Goal: Entertainment & Leisure: Consume media (video, audio)

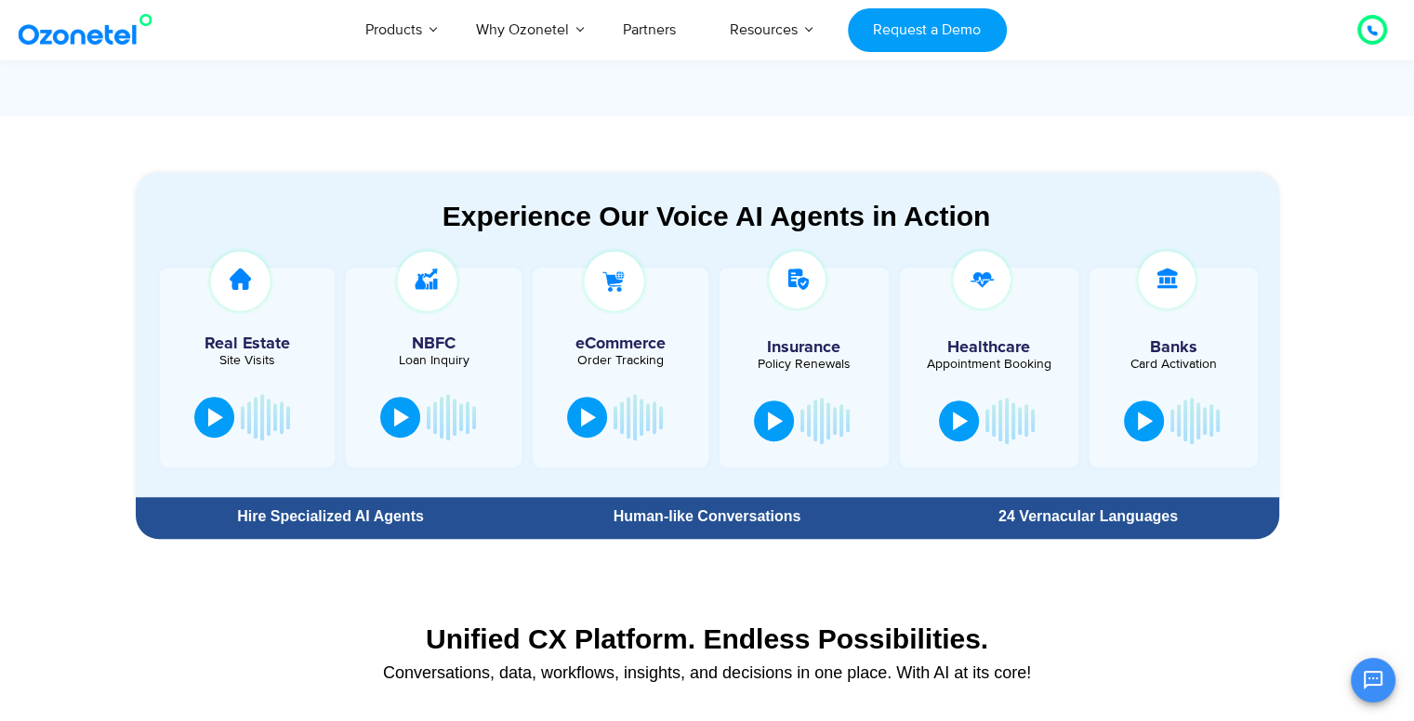
scroll to position [918, 0]
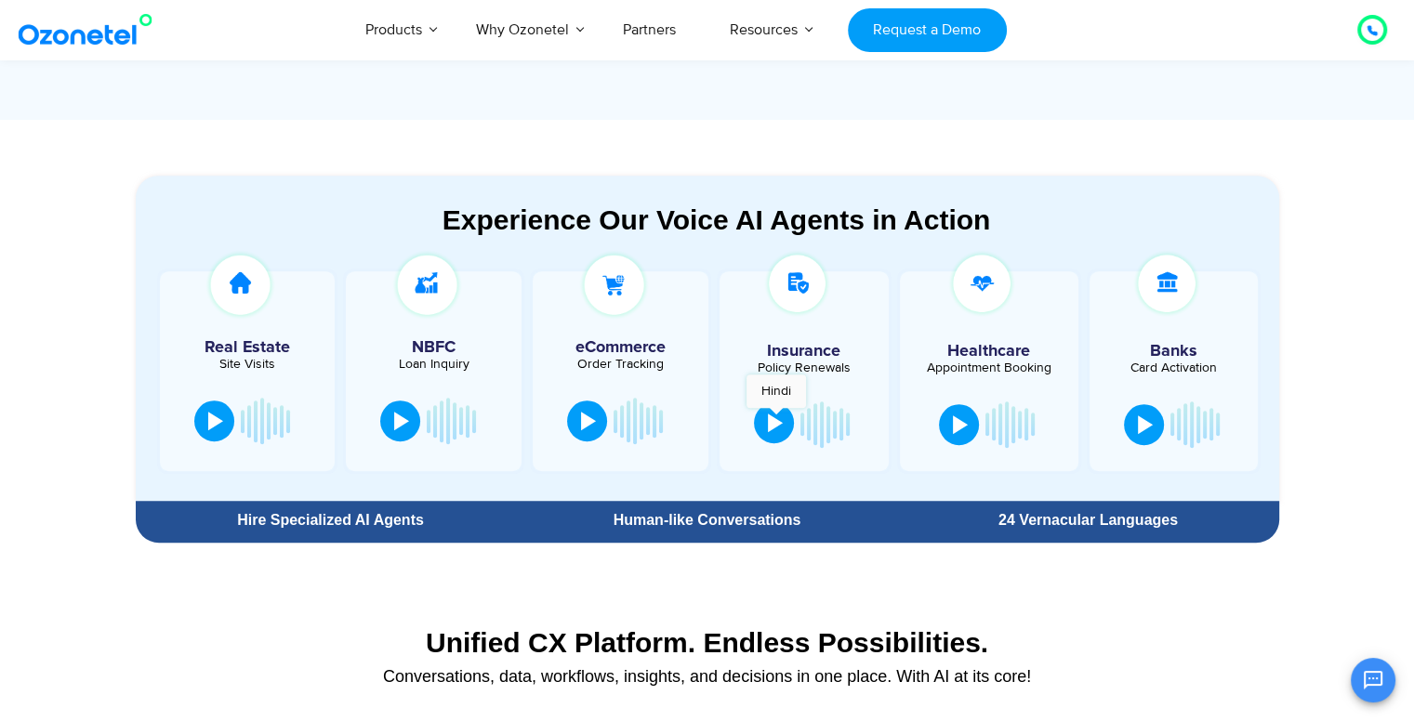
click at [776, 417] on div at bounding box center [775, 423] width 15 height 19
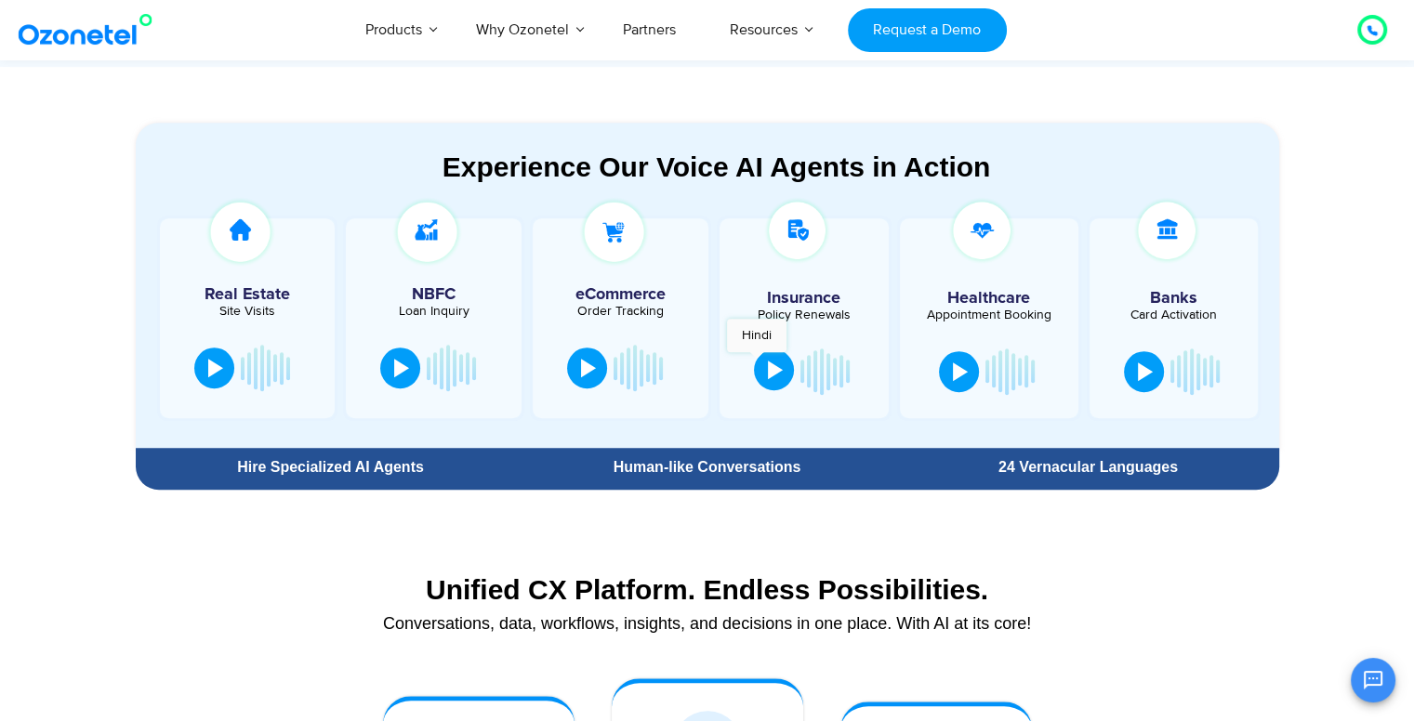
scroll to position [970, 0]
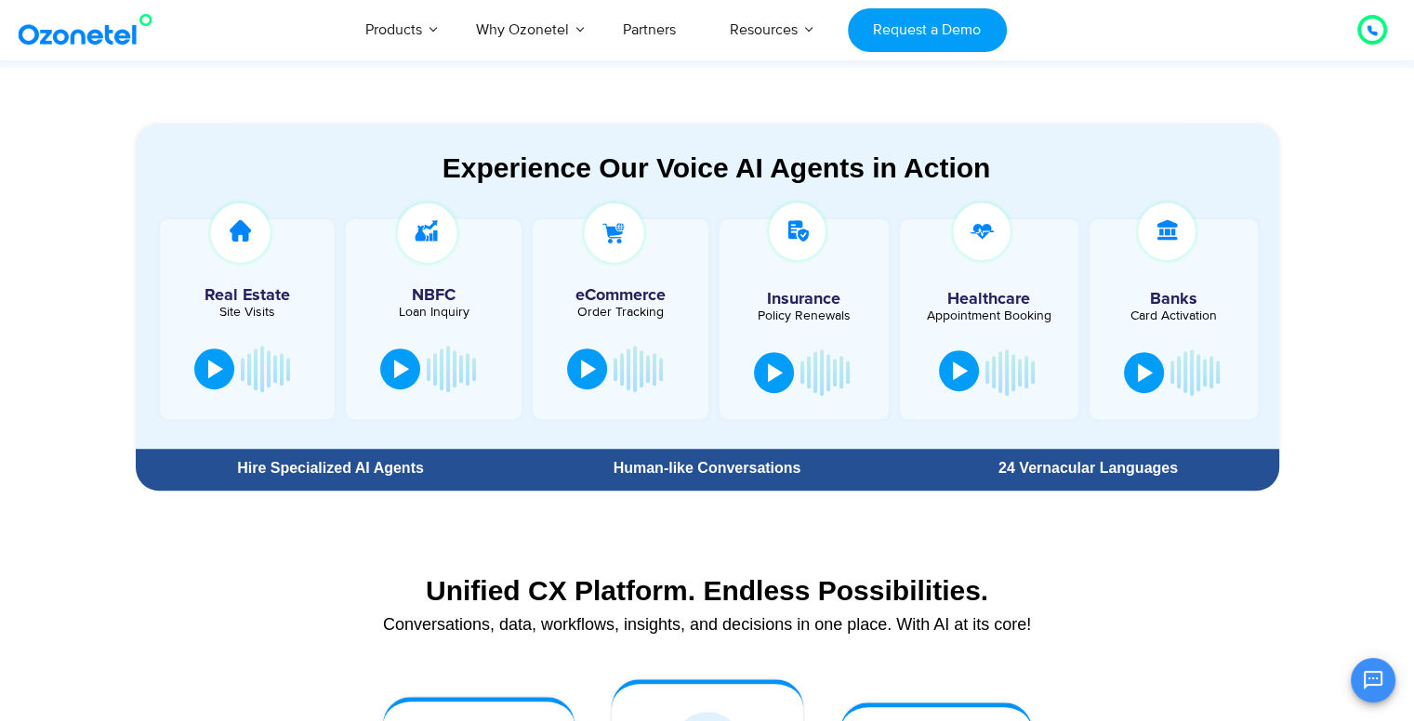
click at [957, 364] on div at bounding box center [960, 371] width 15 height 19
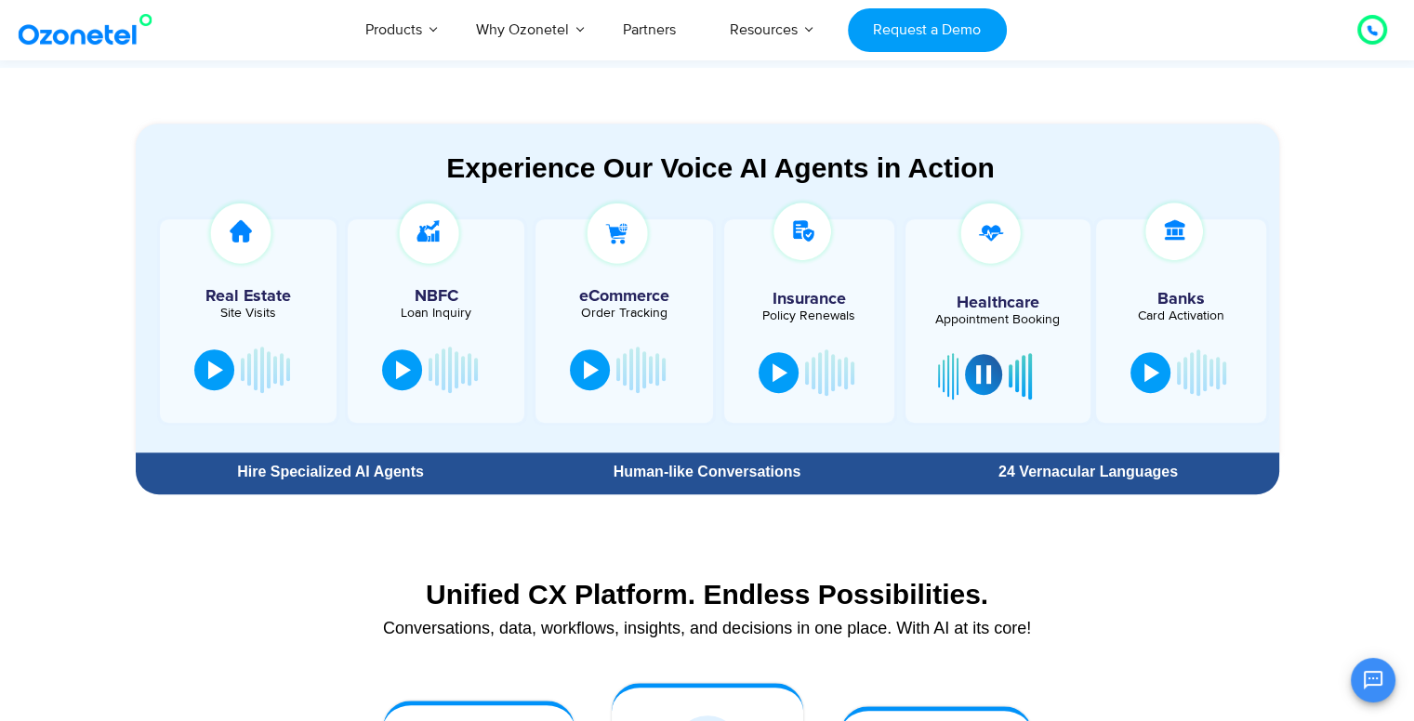
click at [982, 367] on div at bounding box center [983, 374] width 15 height 19
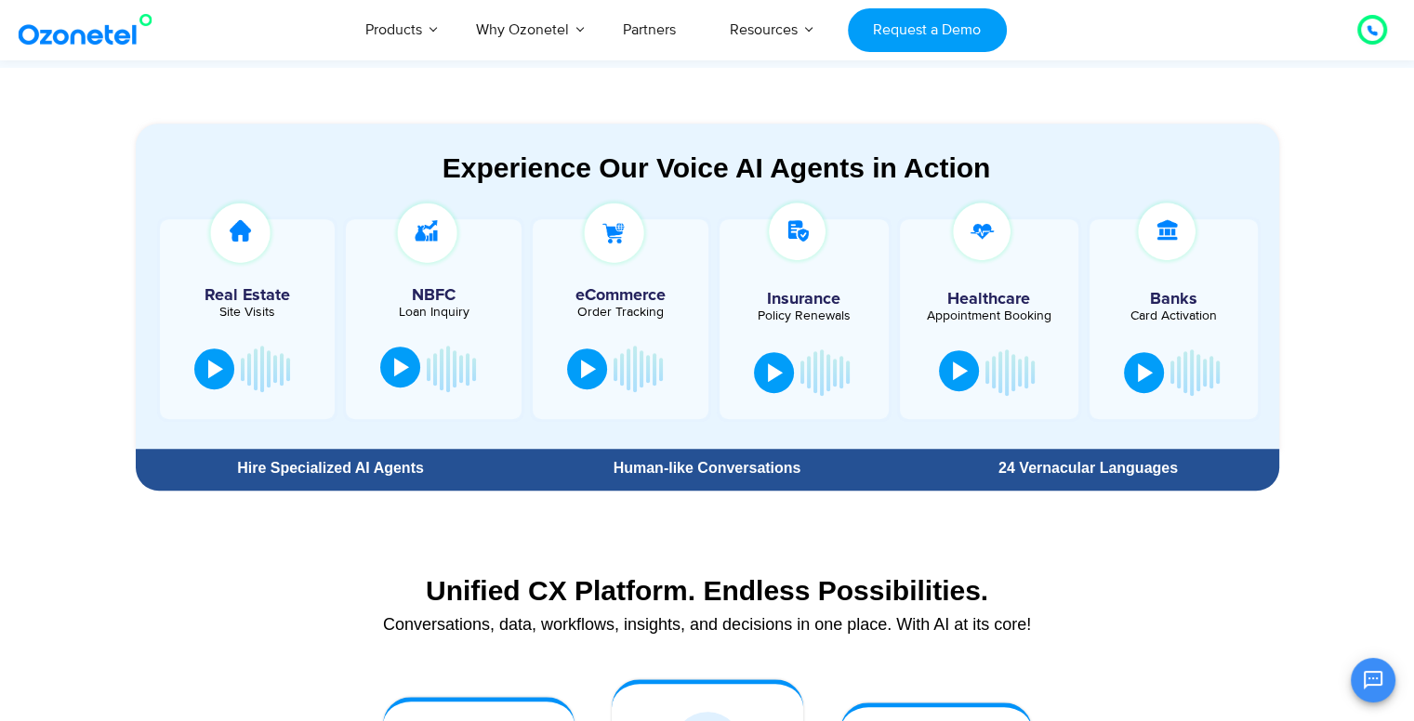
click at [396, 377] on button at bounding box center [400, 367] width 40 height 41
